Goal: Task Accomplishment & Management: Manage account settings

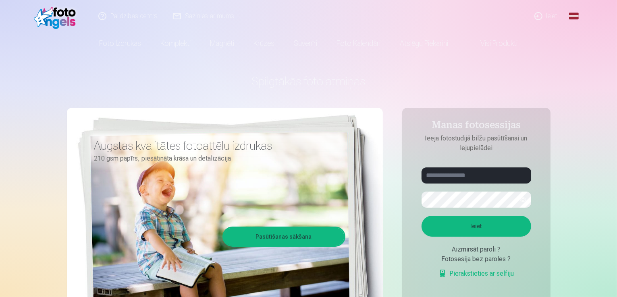
click at [549, 18] on link "Ieiet" at bounding box center [546, 16] width 39 height 32
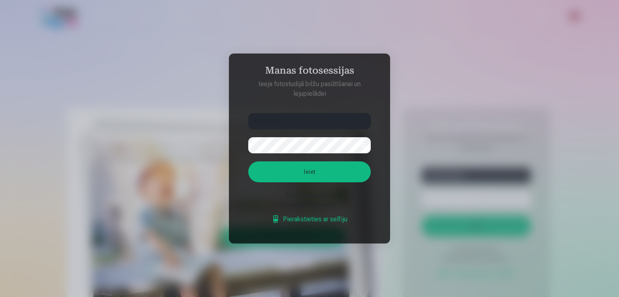
type input "**********"
click at [326, 168] on button "Ieiet" at bounding box center [309, 172] width 123 height 21
click at [361, 144] on button "button" at bounding box center [362, 145] width 15 height 15
click at [314, 176] on button "Ieiet" at bounding box center [309, 172] width 123 height 21
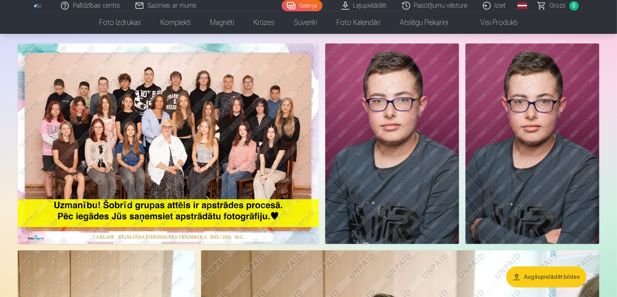
scroll to position [40, 0]
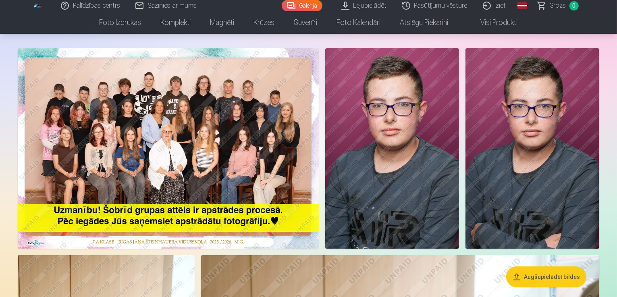
click at [224, 192] on img at bounding box center [168, 148] width 301 height 201
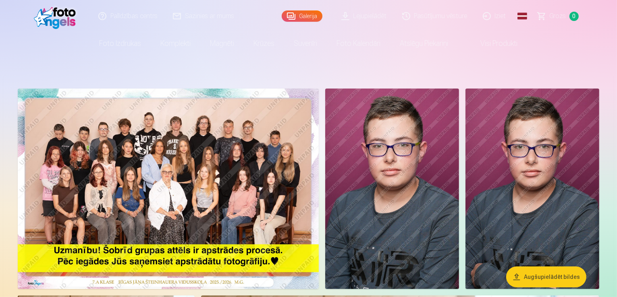
drag, startPoint x: 619, startPoint y: 279, endPoint x: 619, endPoint y: 295, distance: 16.1
click at [617, 291] on html "Palīdzības centrs Sazinies ar mums Galerija Lejupielādēt Pasūtījumu vēsture Izi…" at bounding box center [308, 148] width 617 height 297
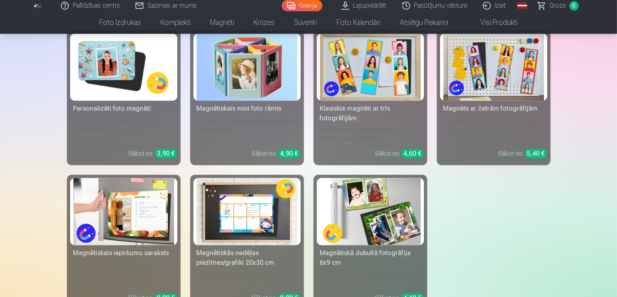
scroll to position [2096, 0]
